Goal: Navigation & Orientation: Find specific page/section

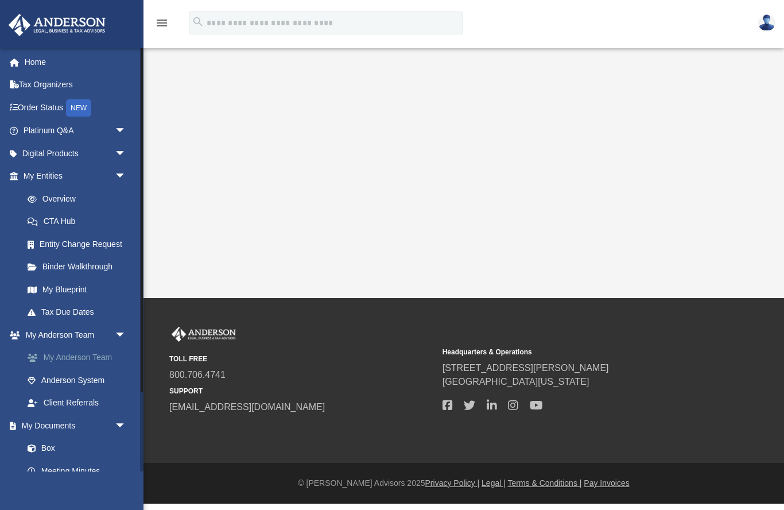
click at [74, 354] on link "My Anderson Team" at bounding box center [79, 357] width 127 height 23
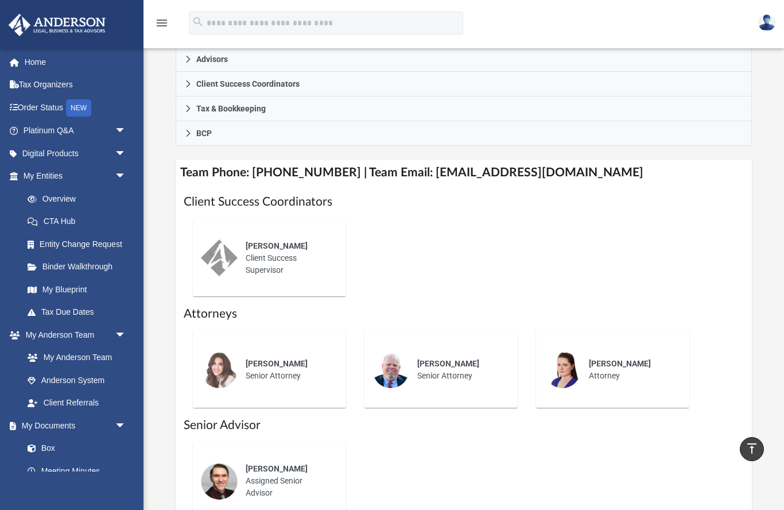
scroll to position [367, 0]
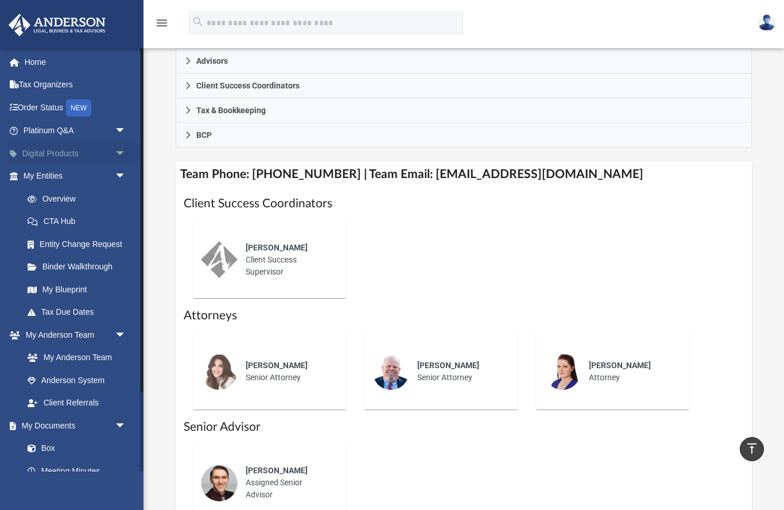
click at [73, 156] on link "Digital Products arrow_drop_down" at bounding box center [75, 153] width 135 height 23
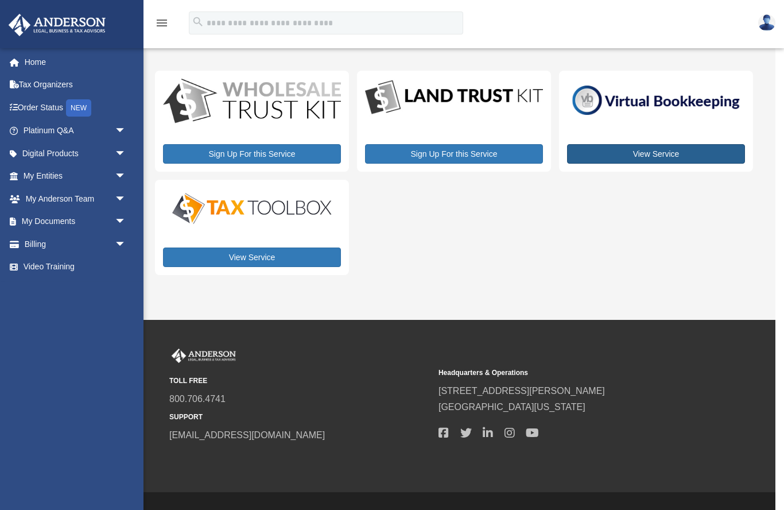
click at [679, 157] on link "View Service" at bounding box center [656, 154] width 178 height 20
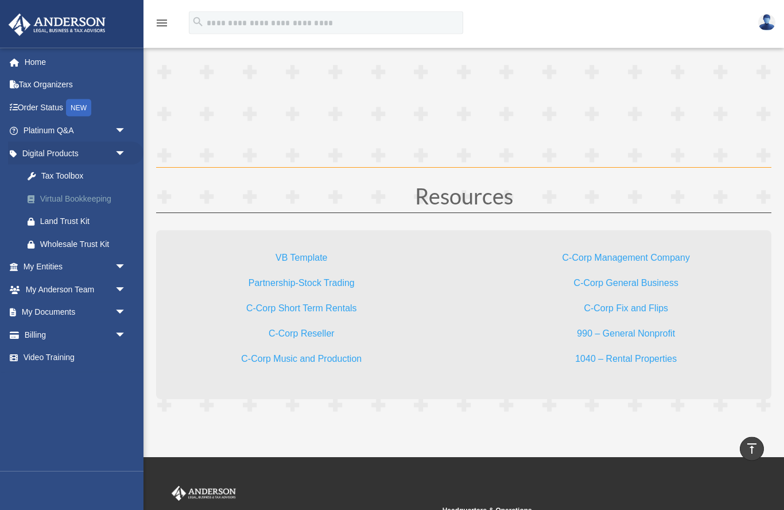
scroll to position [3276, 0]
click at [50, 83] on link "Tax Organizers" at bounding box center [75, 84] width 135 height 23
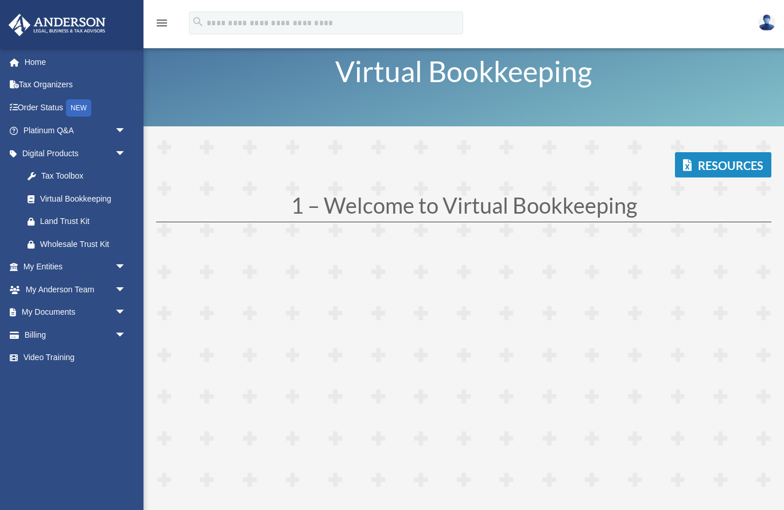
scroll to position [1426, 0]
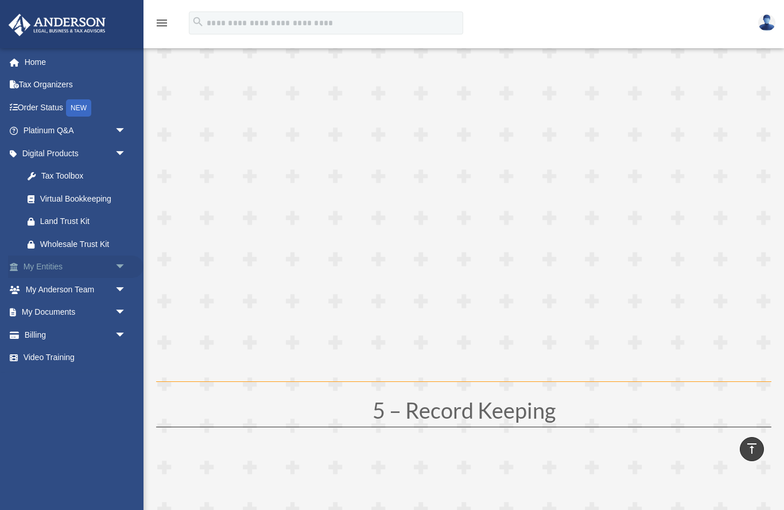
click at [81, 265] on link "My Entities arrow_drop_down" at bounding box center [75, 266] width 135 height 23
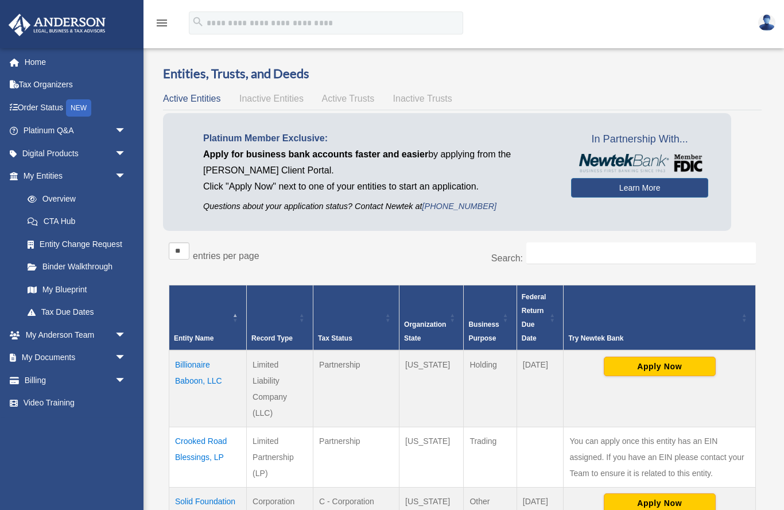
click at [77, 26] on img at bounding box center [57, 25] width 104 height 22
click at [36, 65] on link "Home" at bounding box center [75, 62] width 135 height 23
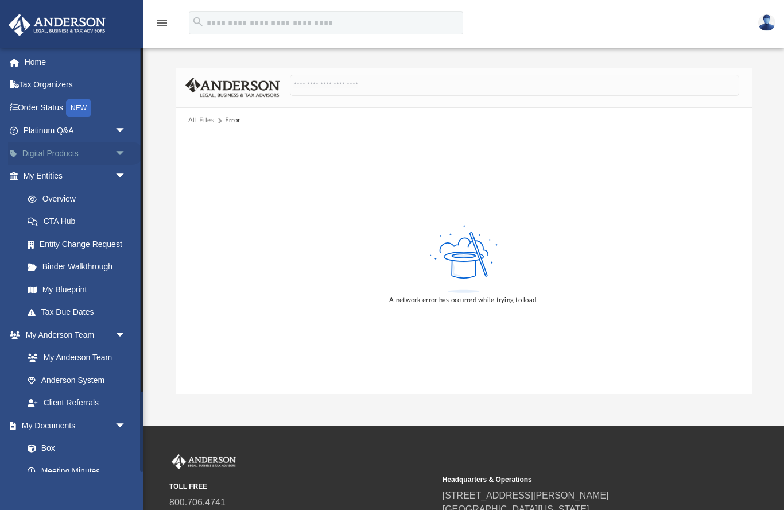
click at [122, 156] on span "arrow_drop_down" at bounding box center [126, 154] width 23 height 24
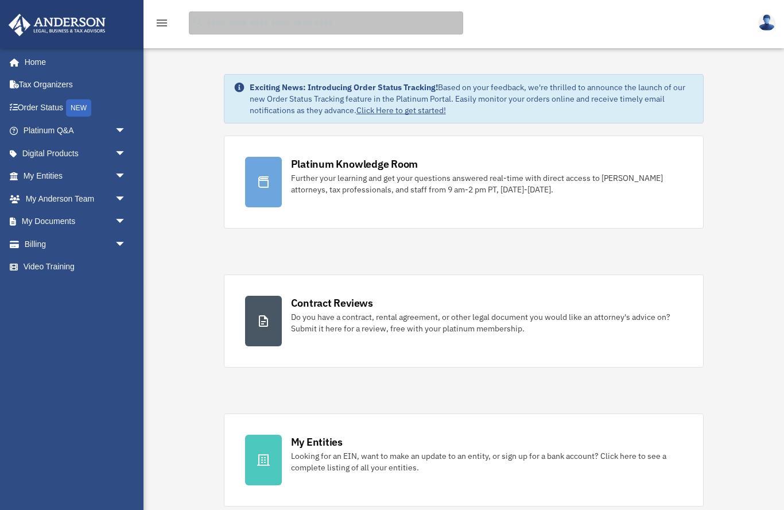
click at [249, 22] on input "search" at bounding box center [326, 22] width 274 height 23
type input "**********"
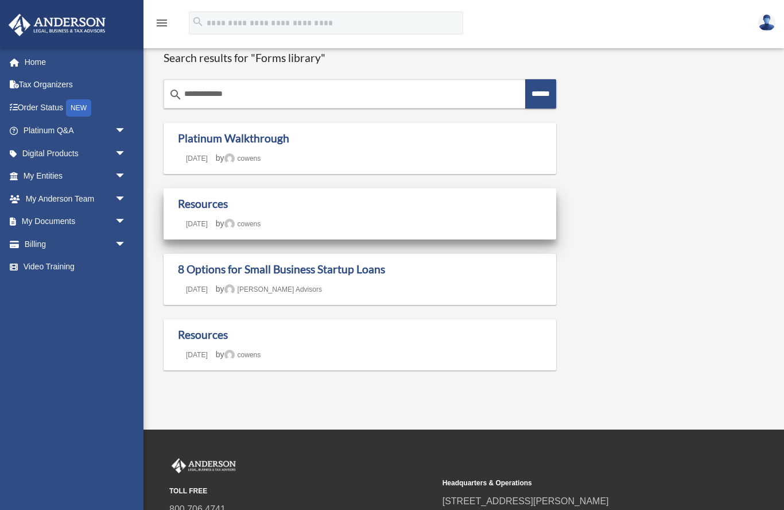
click at [351, 210] on div "Resources Last updated [DATE] [DATE] by [PERSON_NAME]" at bounding box center [360, 214] width 364 height 34
click at [221, 201] on link "Resources" at bounding box center [203, 203] width 50 height 13
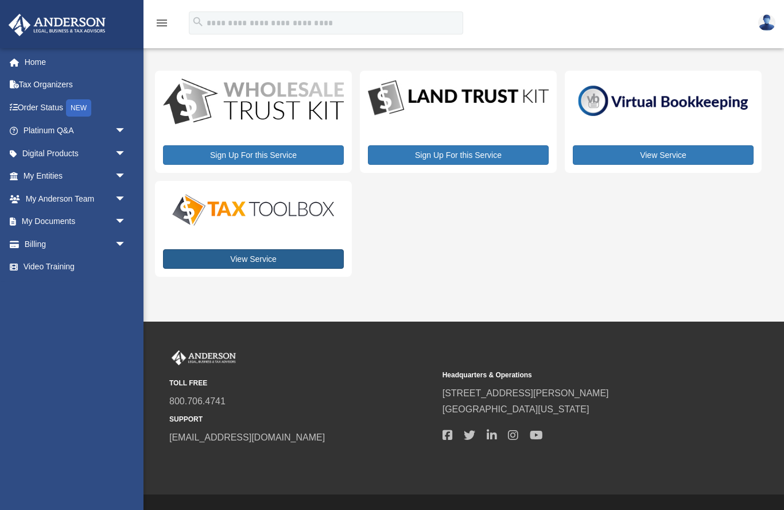
click at [277, 261] on link "View Service" at bounding box center [253, 259] width 181 height 20
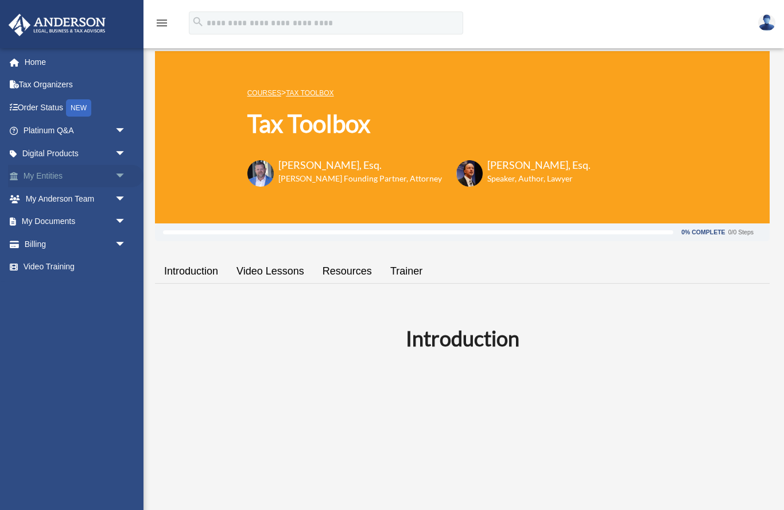
click at [122, 172] on span "arrow_drop_down" at bounding box center [126, 177] width 23 height 24
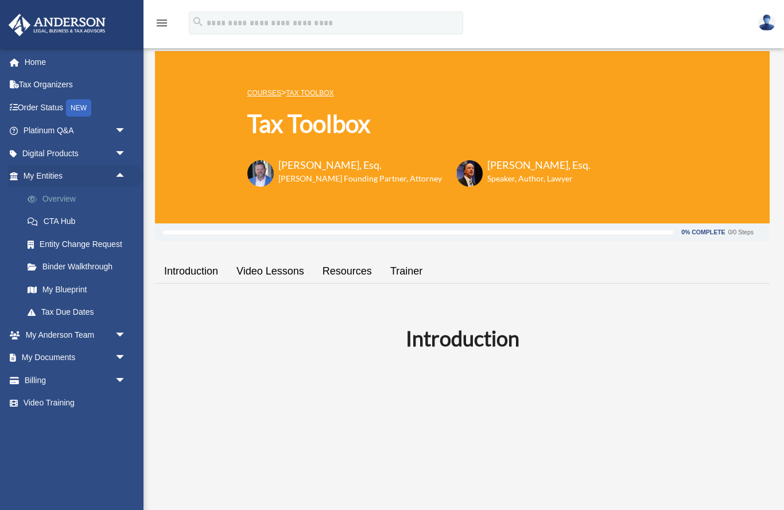
click at [71, 200] on link "Overview" at bounding box center [79, 198] width 127 height 23
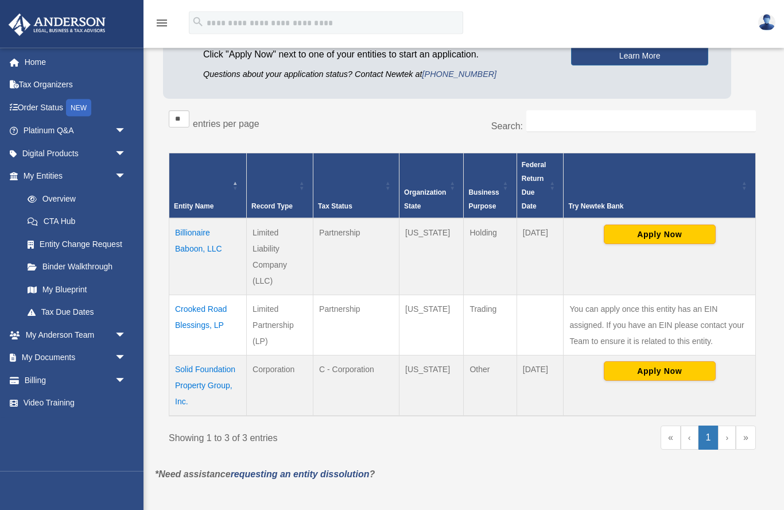
scroll to position [132, 0]
click at [78, 220] on link "CTA Hub" at bounding box center [79, 221] width 127 height 23
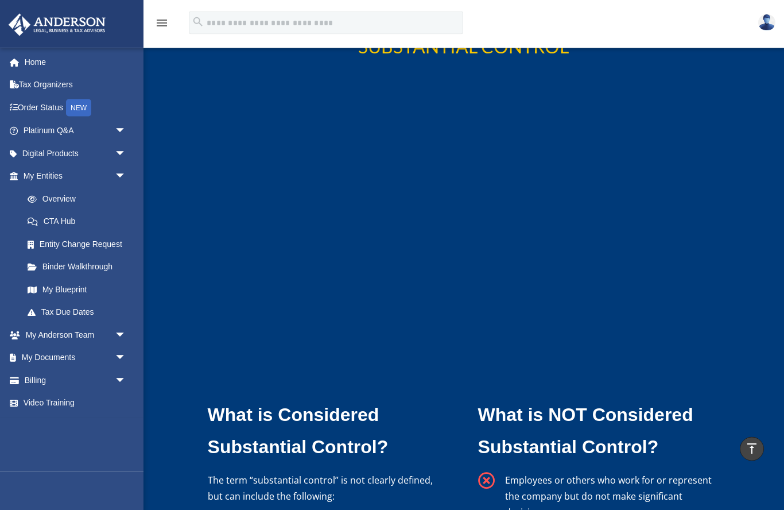
scroll to position [2791, 0]
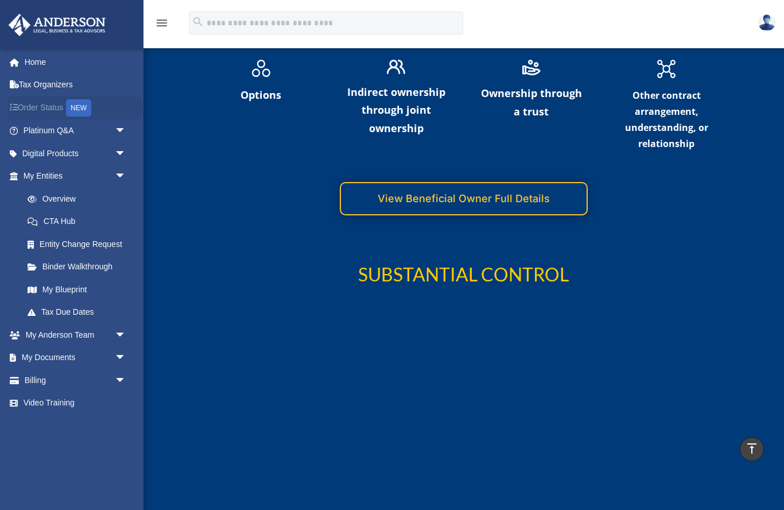
click at [53, 108] on link "Order Status NEW" at bounding box center [75, 108] width 135 height 24
